Goal: Information Seeking & Learning: Compare options

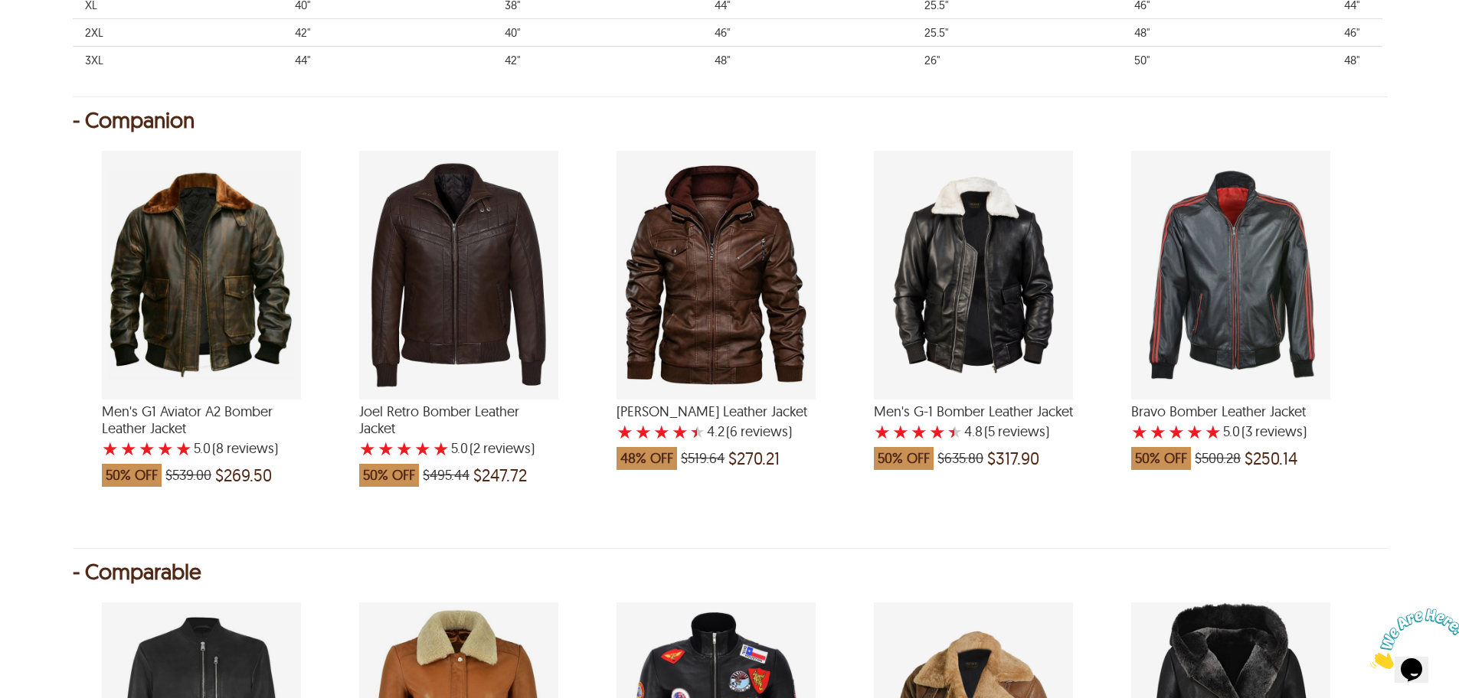
drag, startPoint x: 464, startPoint y: 420, endPoint x: 518, endPoint y: 434, distance: 56.1
click at [490, 431] on span "Joel Retro Bomber Leather Jacket" at bounding box center [458, 420] width 199 height 33
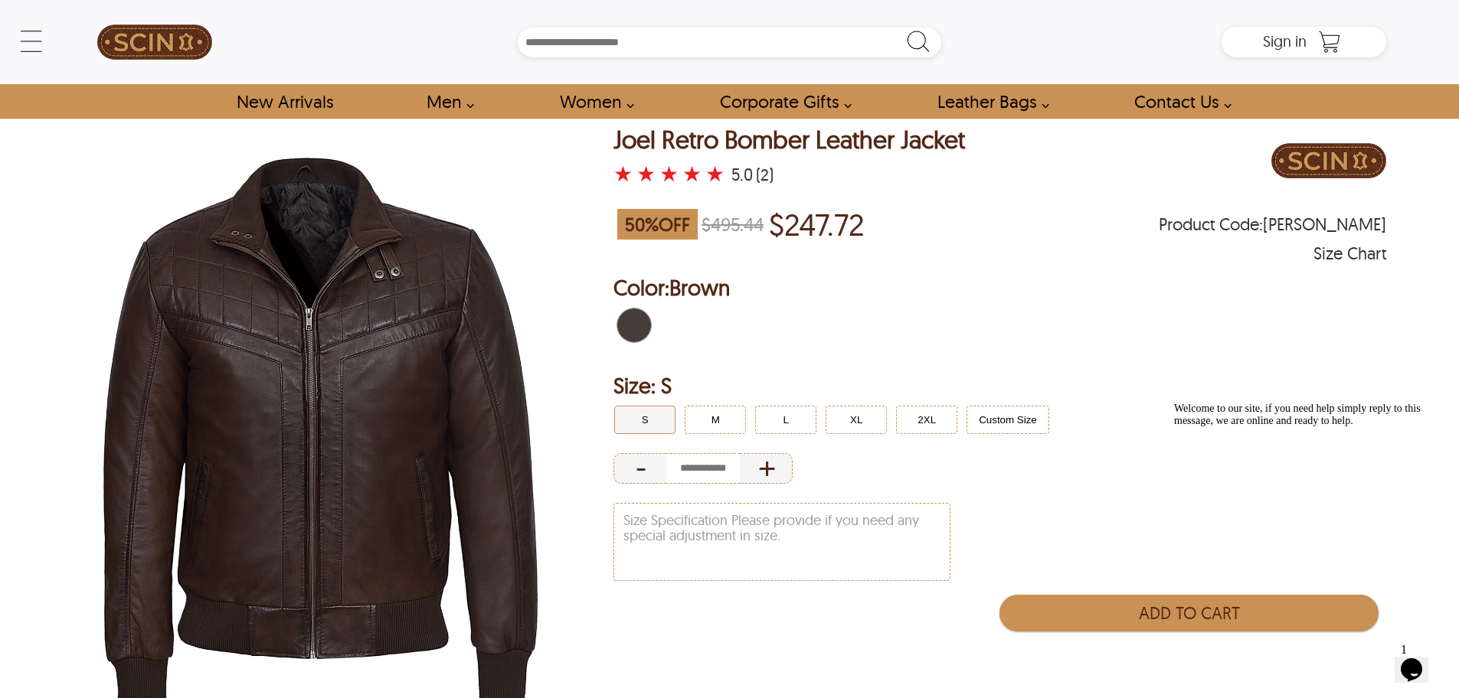
click at [1111, 345] on div at bounding box center [999, 327] width 773 height 48
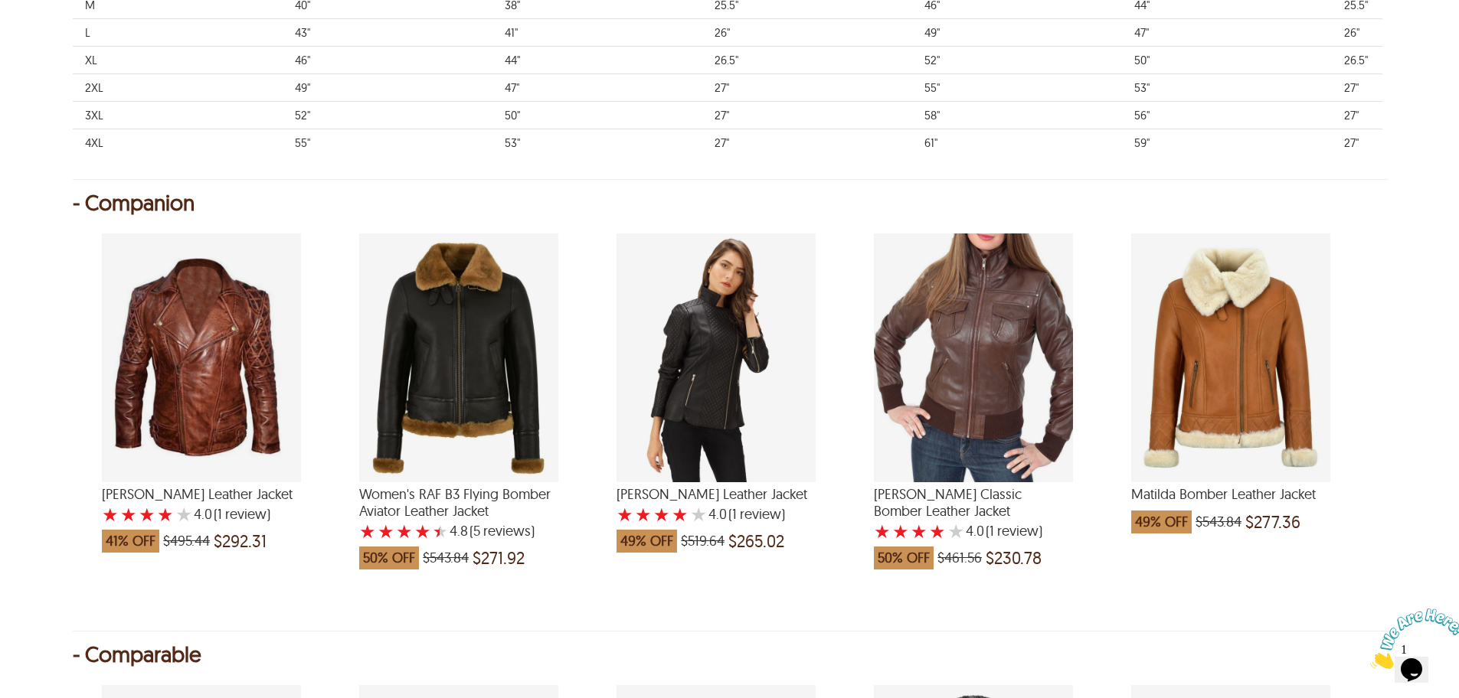
scroll to position [1436, 0]
